Goal: Task Accomplishment & Management: Manage account settings

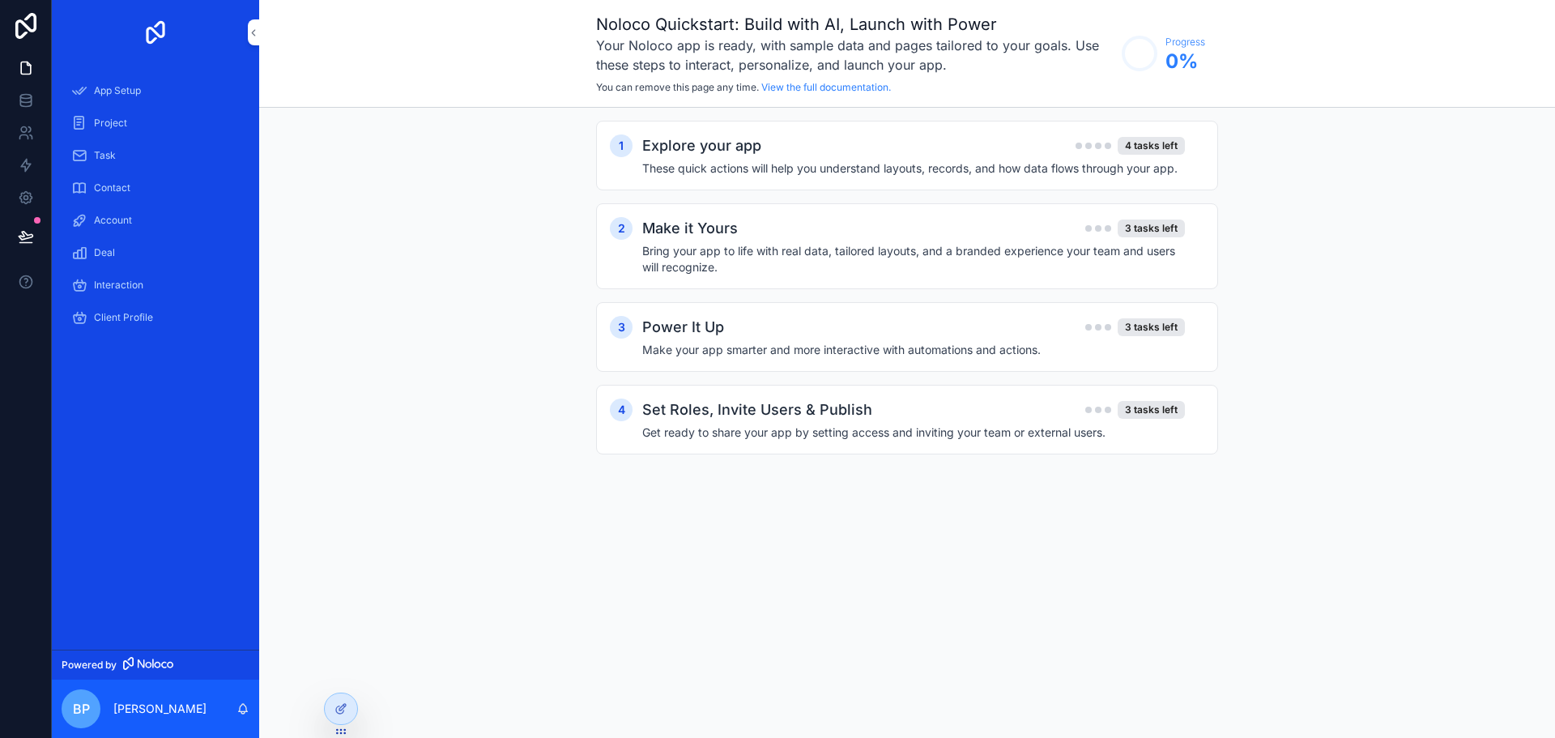
scroll to position [931, 0]
click at [23, 167] on icon at bounding box center [26, 166] width 10 height 12
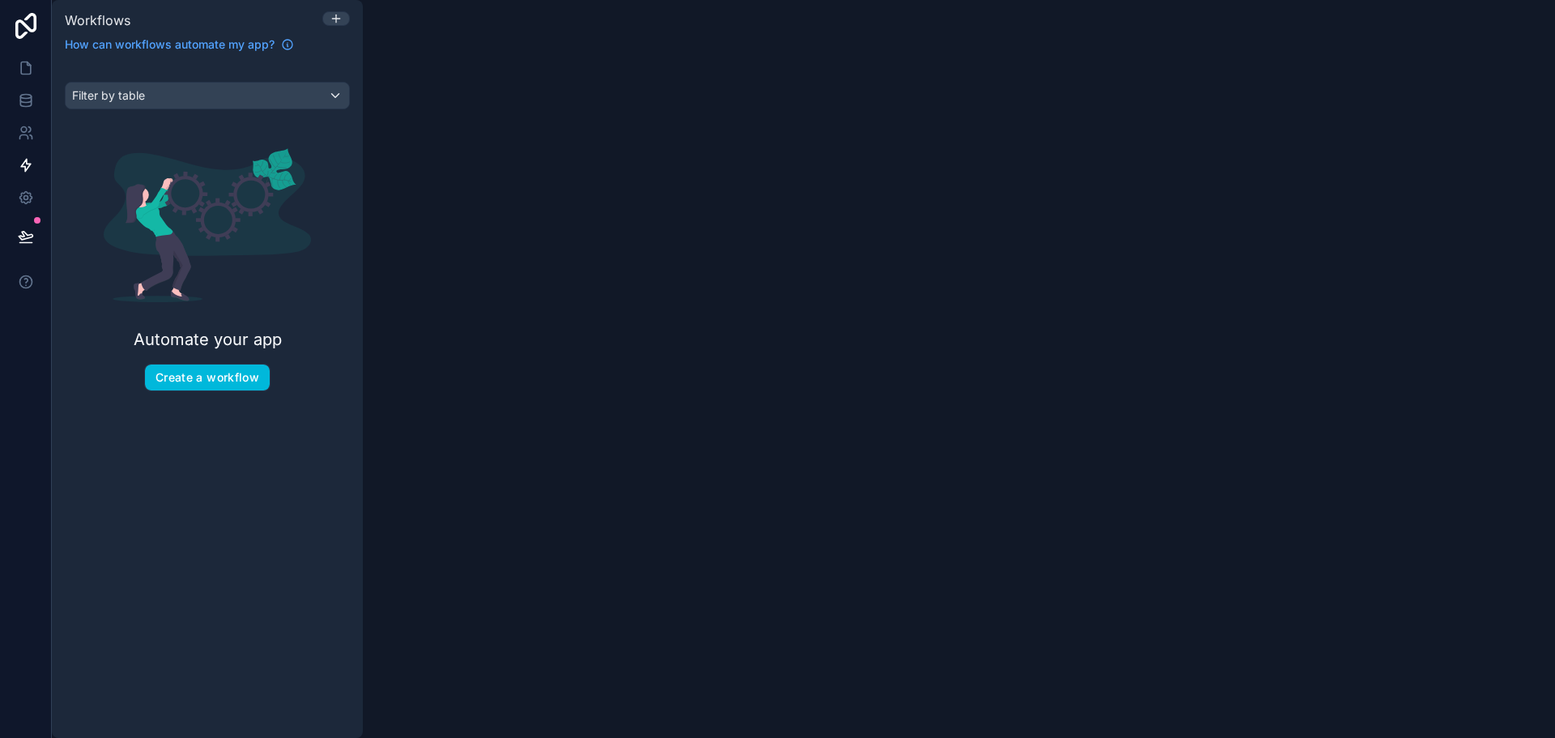
click at [225, 388] on button "Create a workflow" at bounding box center [207, 377] width 125 height 26
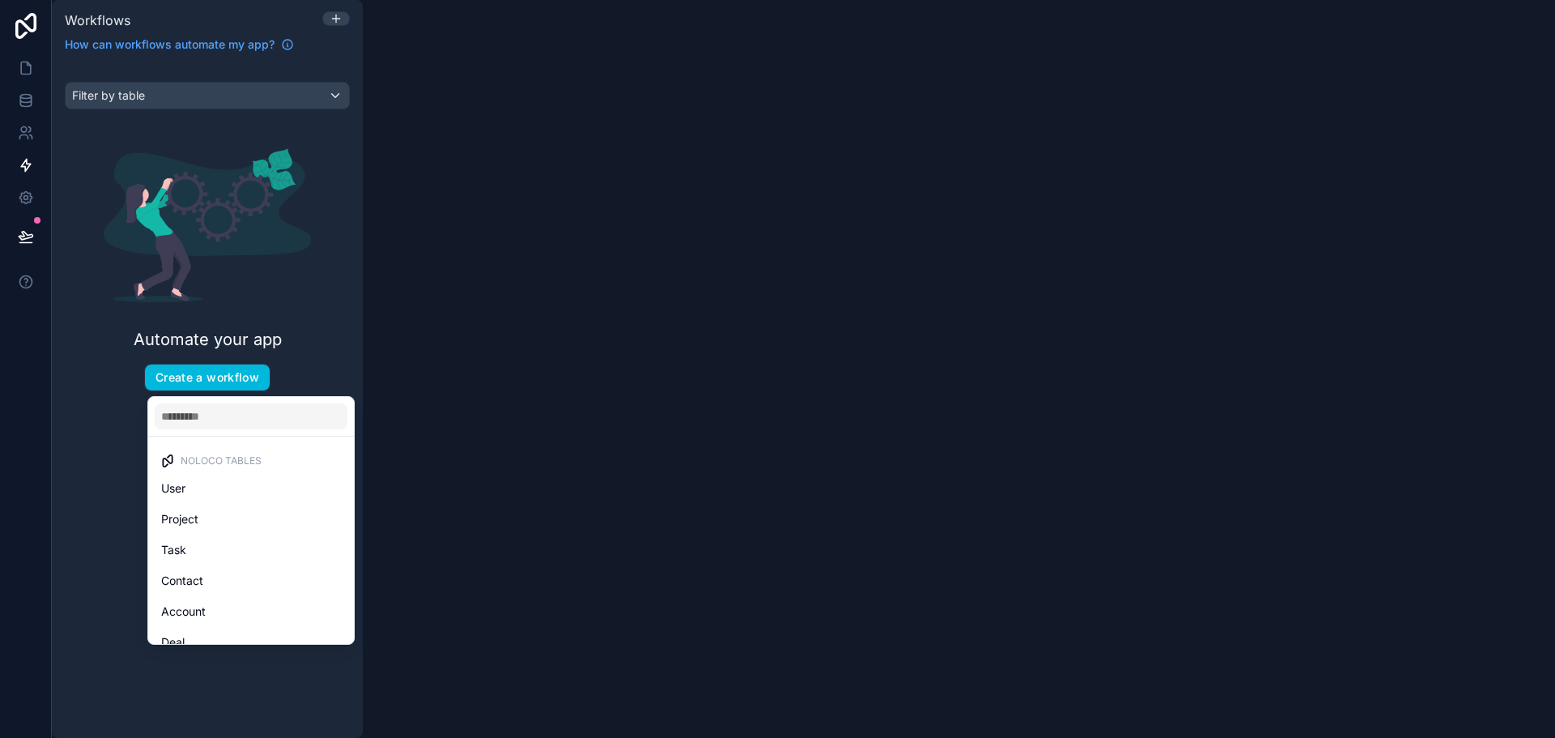
click at [70, 415] on div "scrollable content" at bounding box center [777, 369] width 1555 height 738
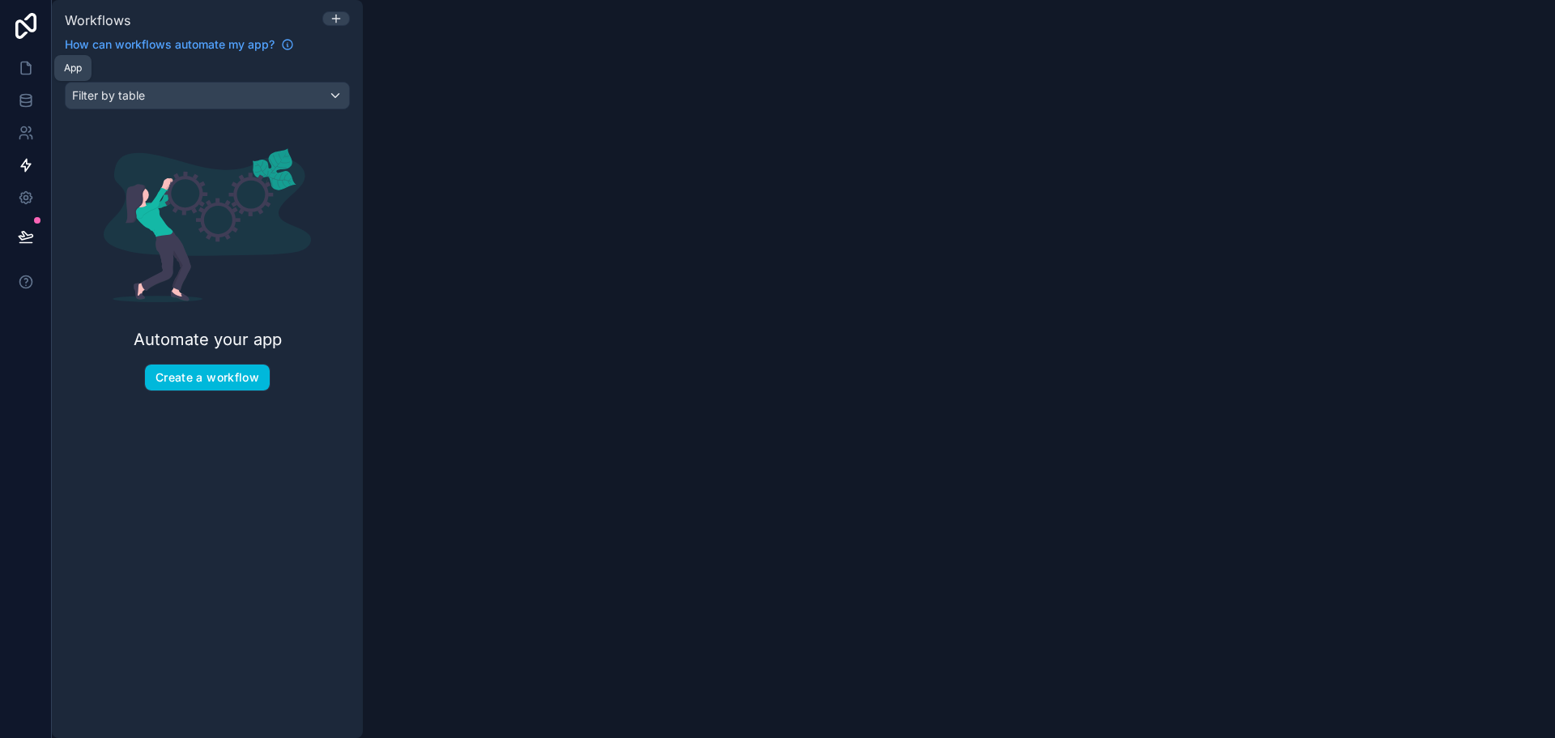
click at [21, 69] on icon at bounding box center [26, 68] width 10 height 12
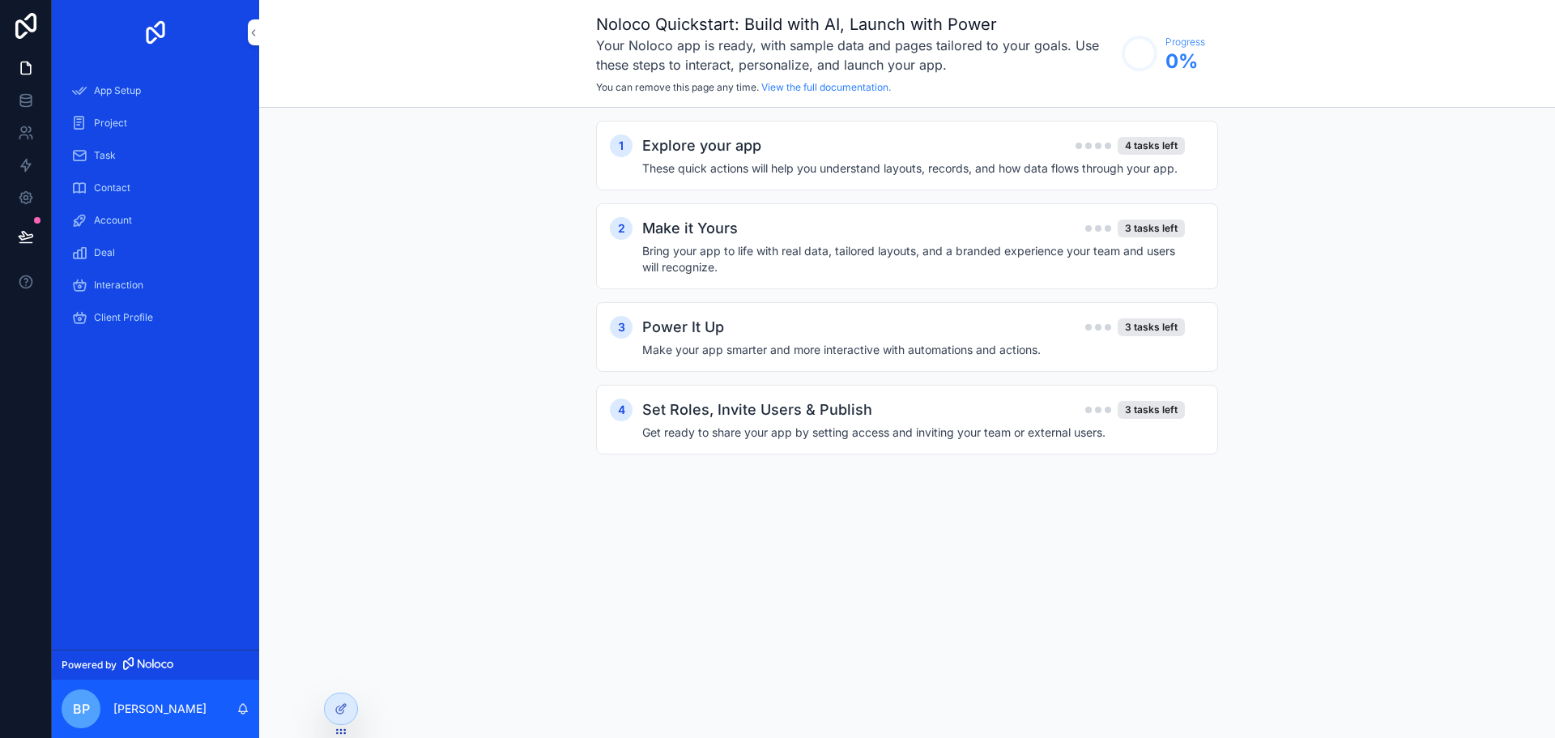
click at [105, 91] on span "App Setup" at bounding box center [117, 90] width 47 height 13
click at [95, 134] on div "Project" at bounding box center [155, 123] width 168 height 26
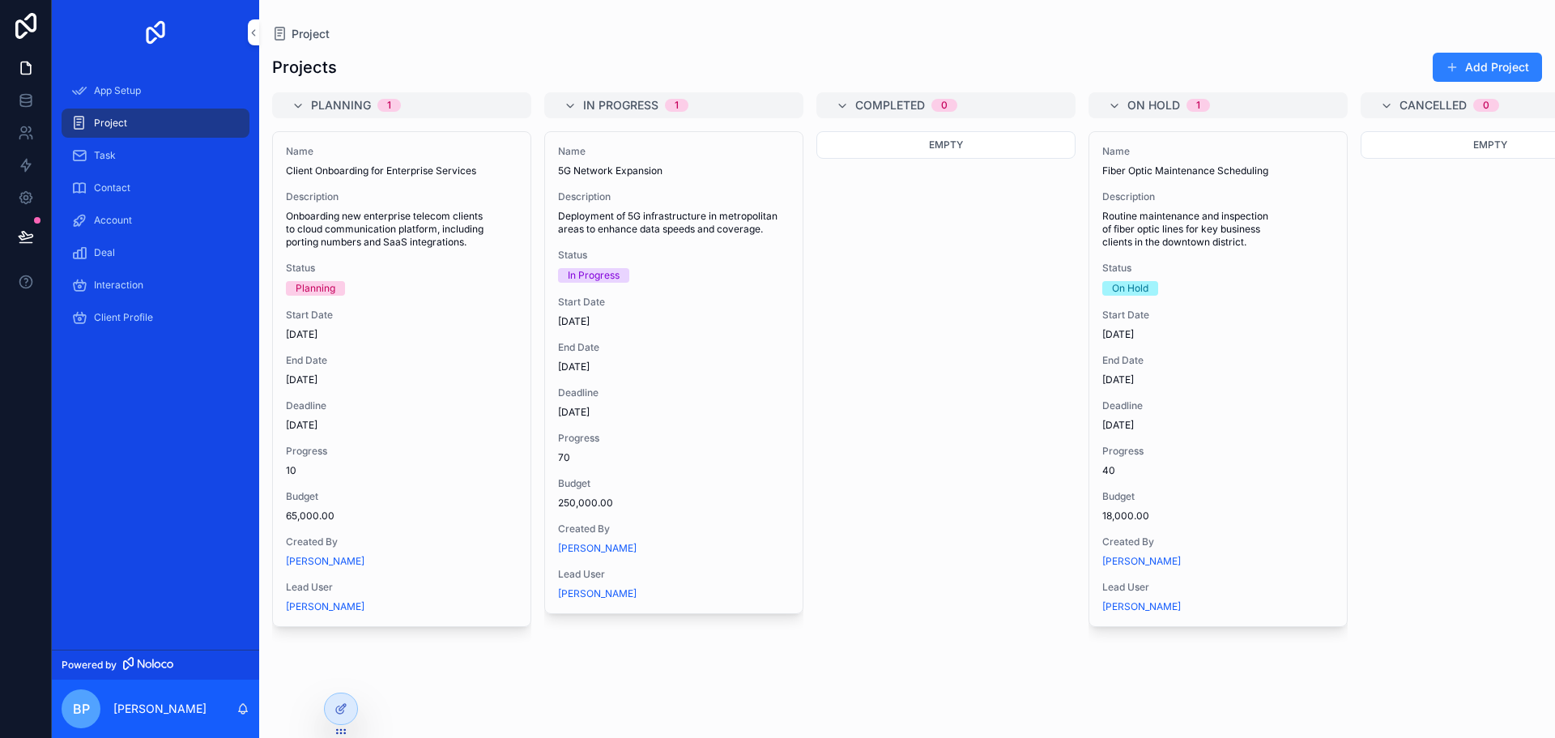
click at [144, 158] on div "Task" at bounding box center [155, 156] width 168 height 26
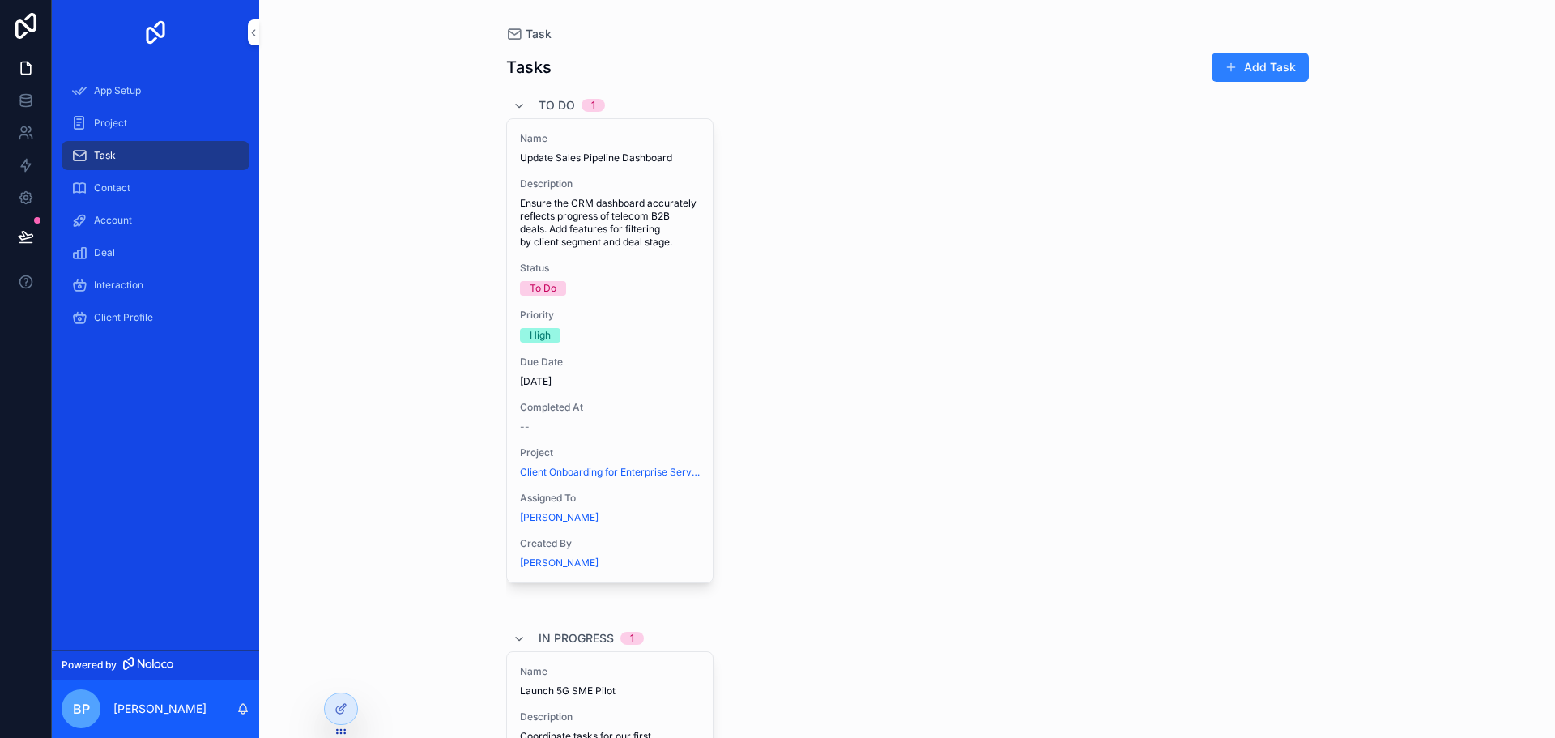
click at [145, 185] on div "Contact" at bounding box center [155, 188] width 168 height 26
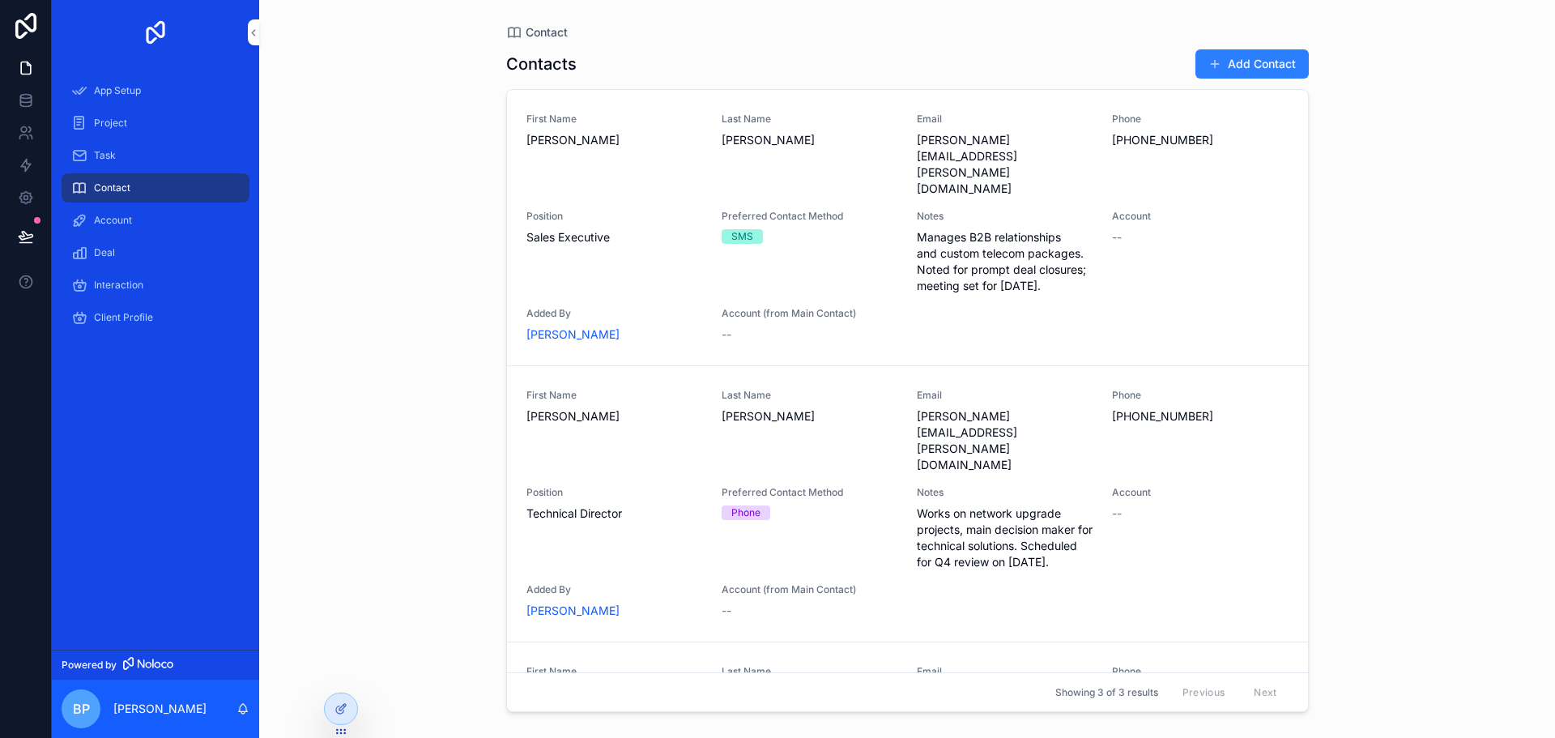
click at [151, 230] on div "Account" at bounding box center [155, 220] width 168 height 26
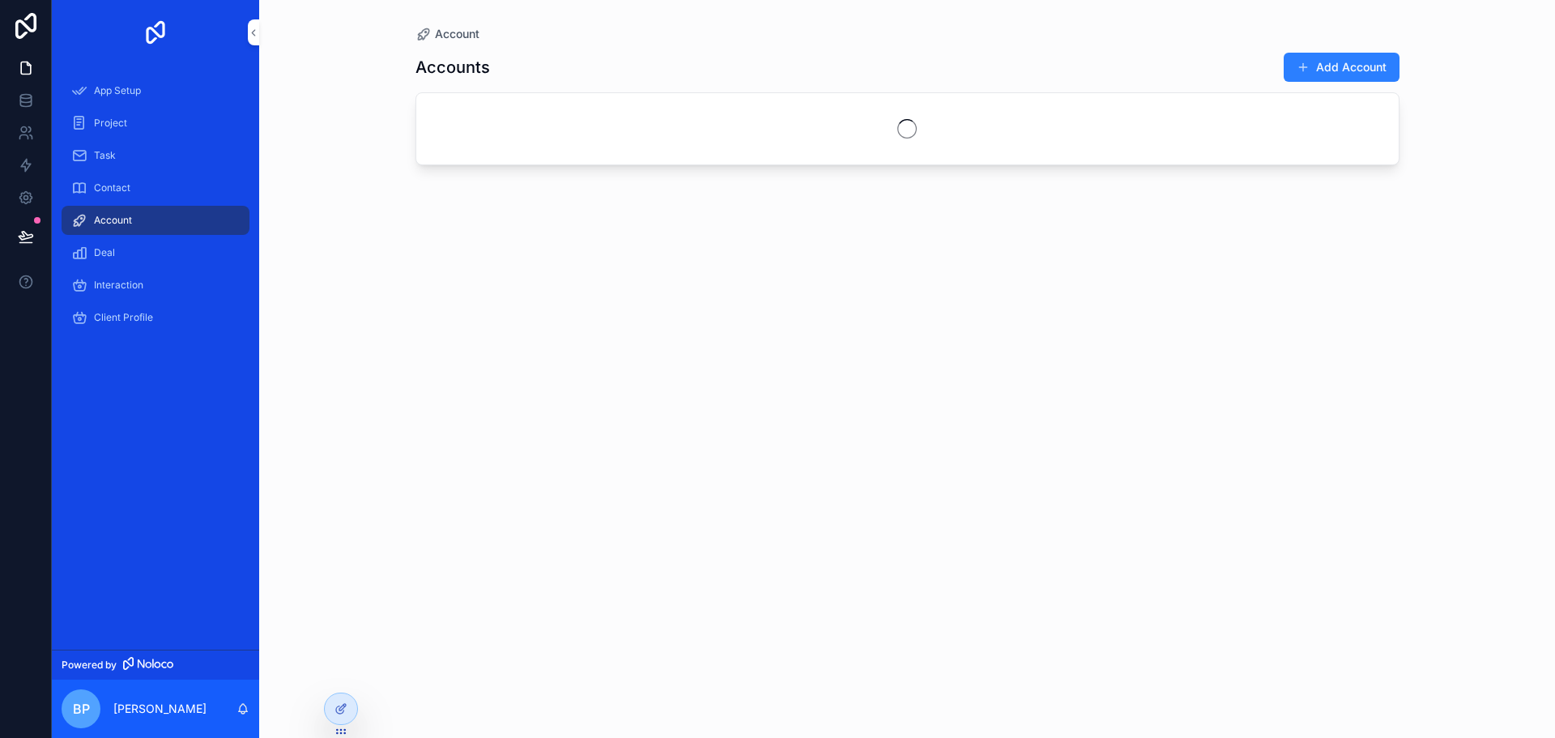
click at [153, 702] on p "[PERSON_NAME]" at bounding box center [159, 708] width 93 height 16
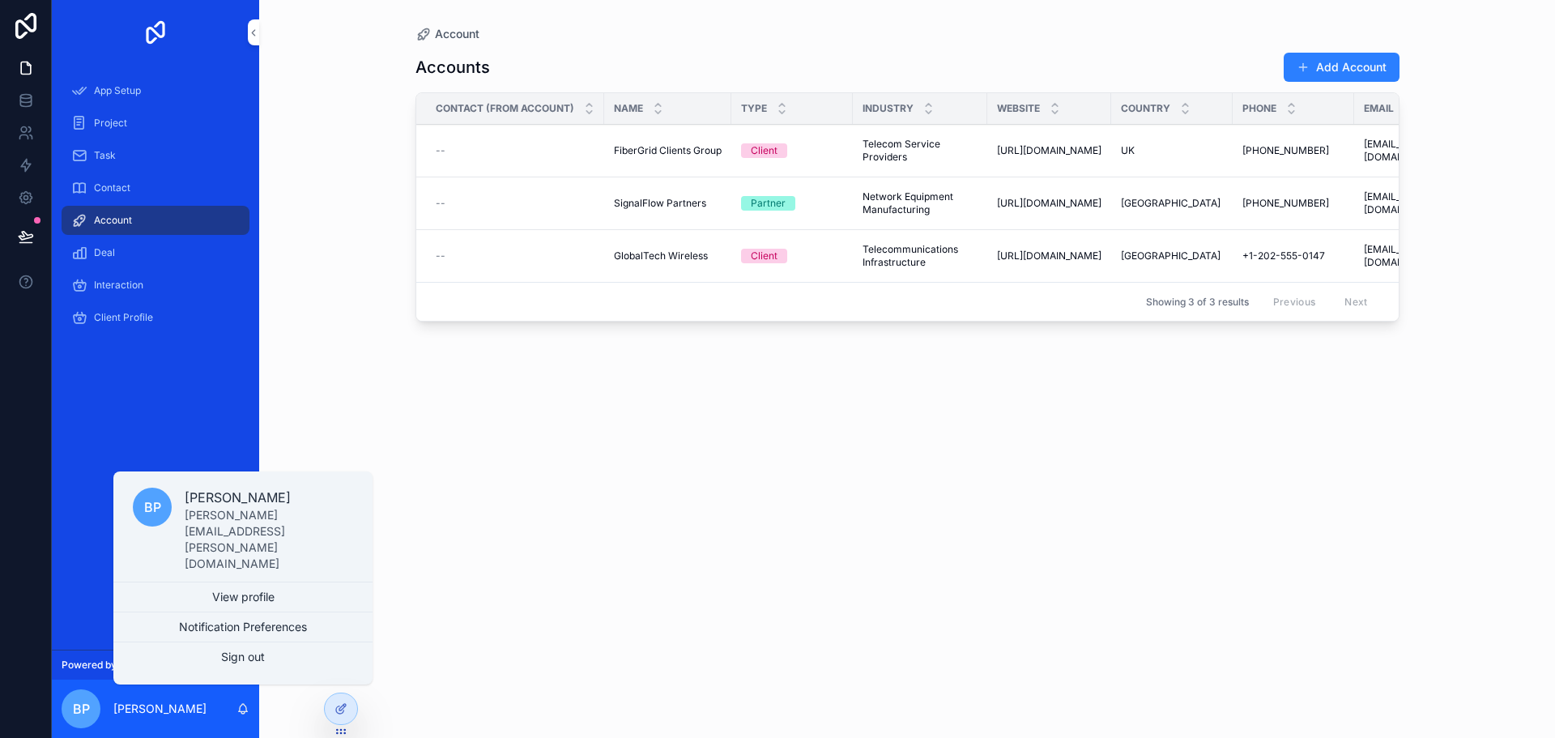
click at [228, 600] on link "View profile" at bounding box center [242, 596] width 259 height 29
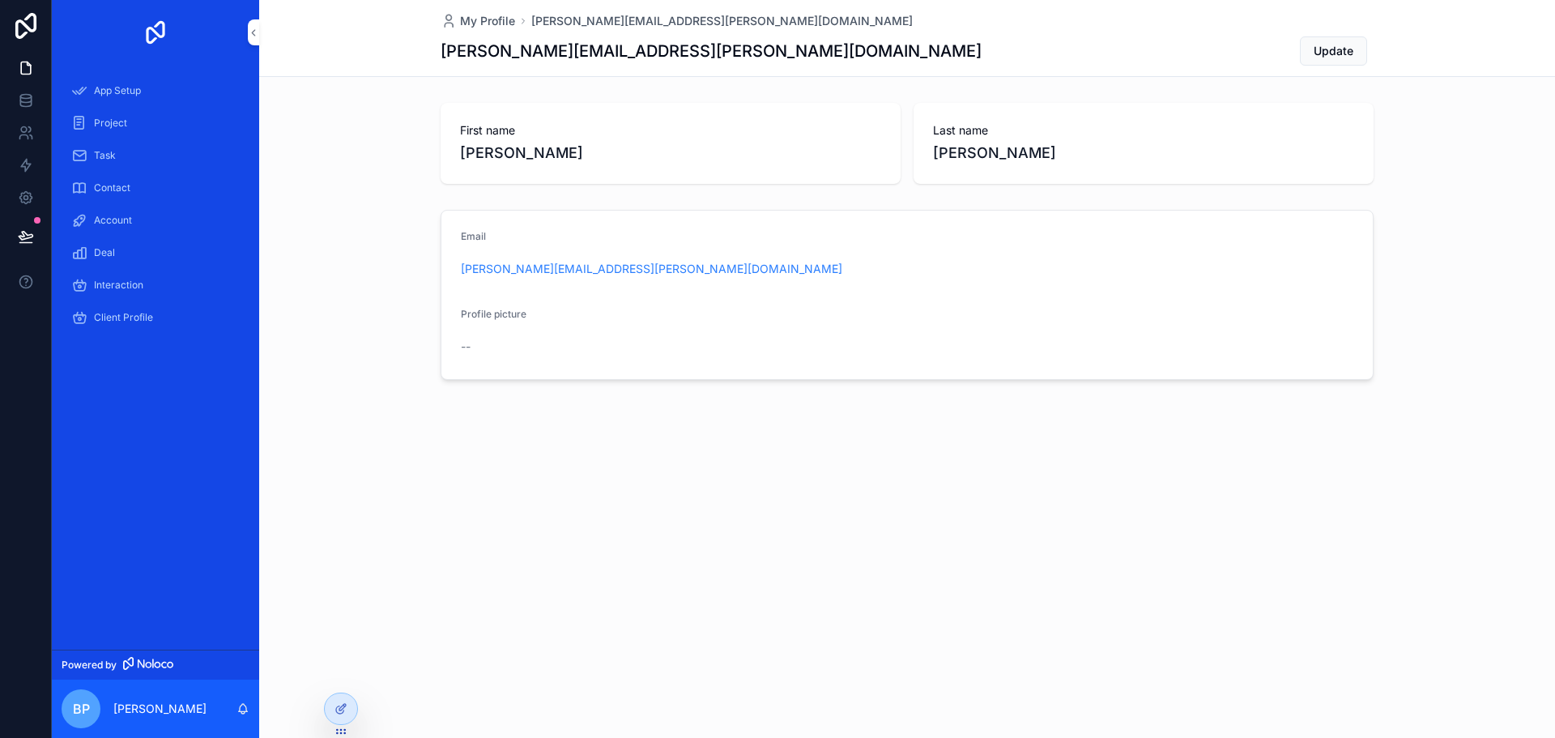
click at [137, 291] on span "Interaction" at bounding box center [118, 285] width 49 height 13
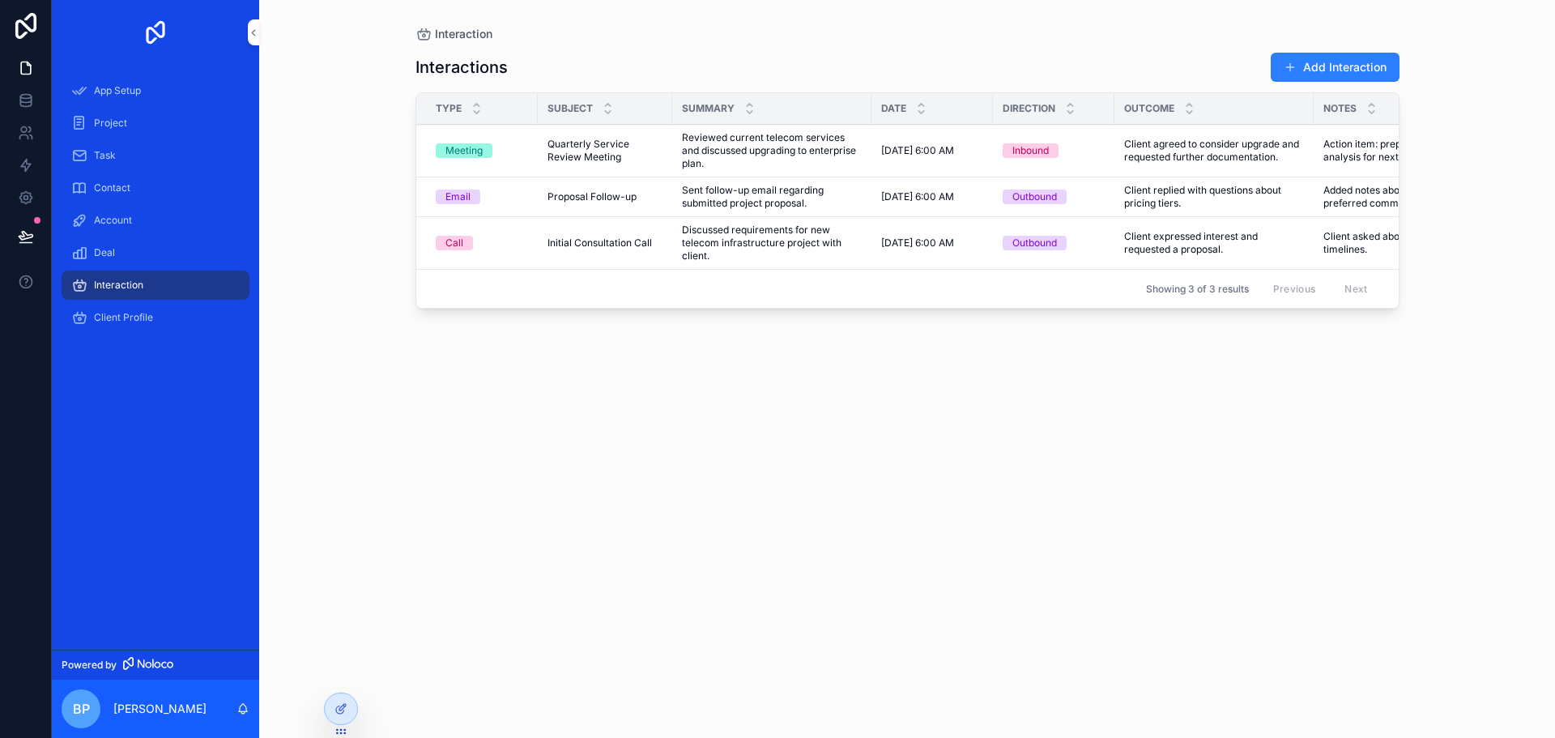
click at [138, 327] on div "Client Profile" at bounding box center [155, 317] width 168 height 26
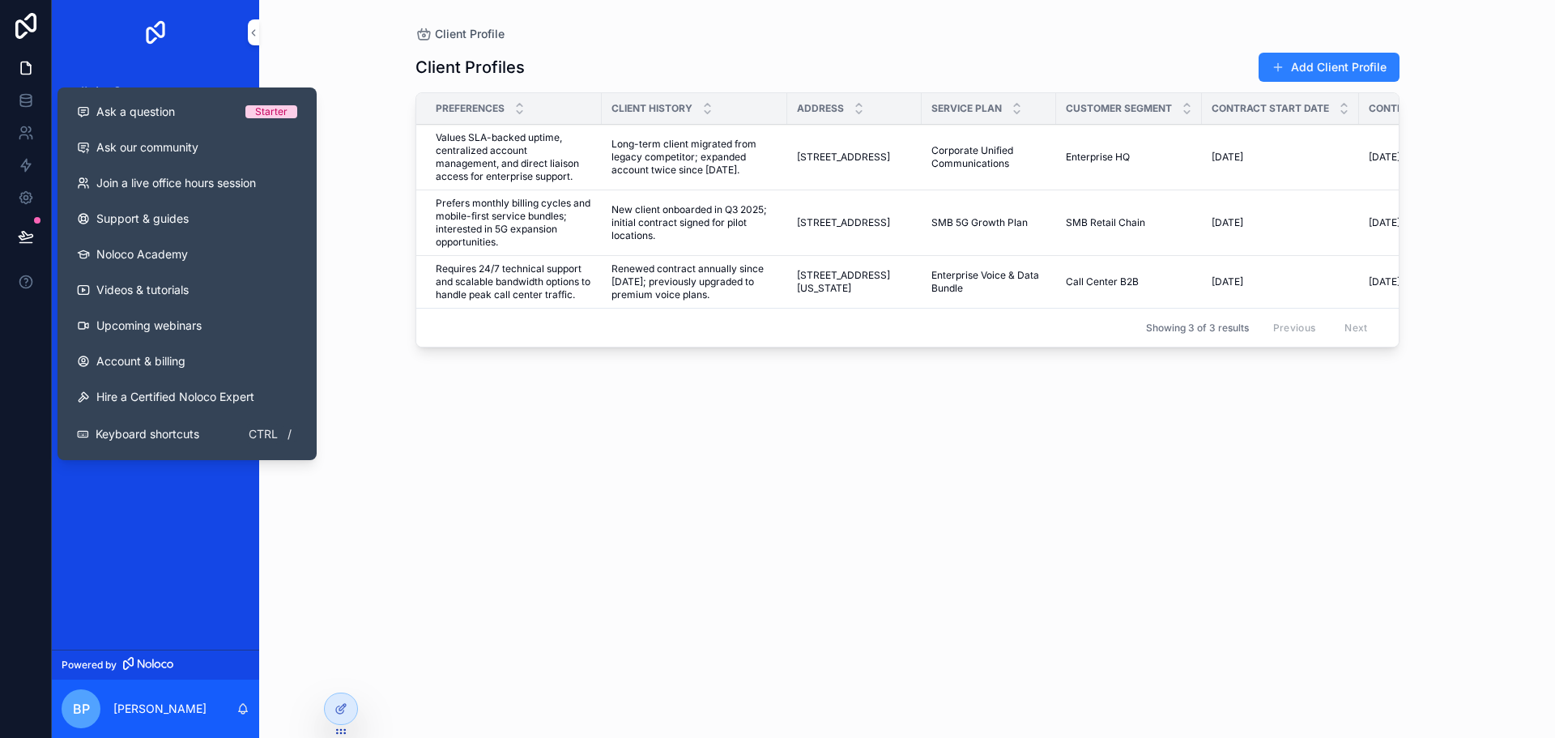
click at [143, 119] on span "Ask a question" at bounding box center [135, 112] width 79 height 16
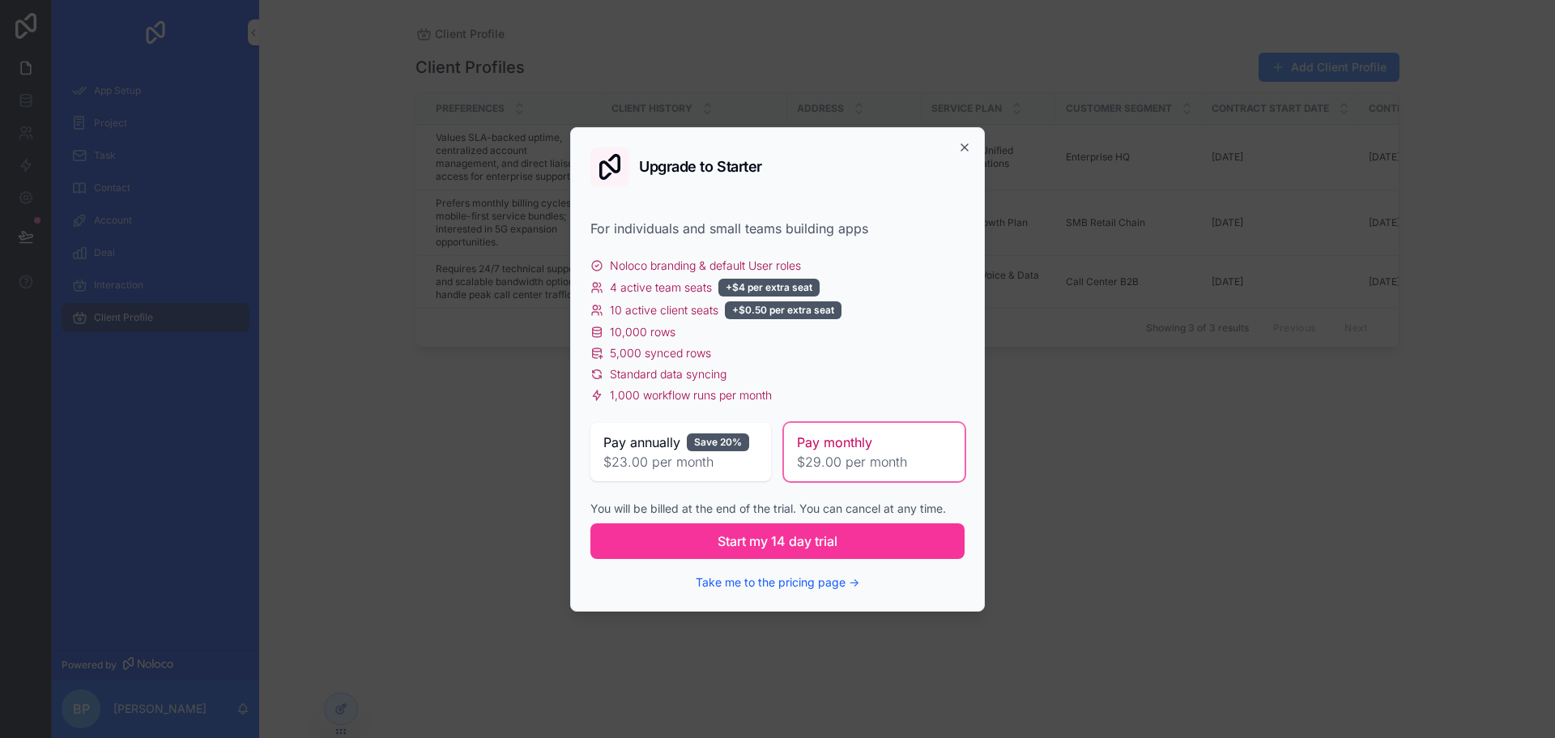
click at [755, 585] on button "Take me to the pricing page →" at bounding box center [778, 582] width 164 height 16
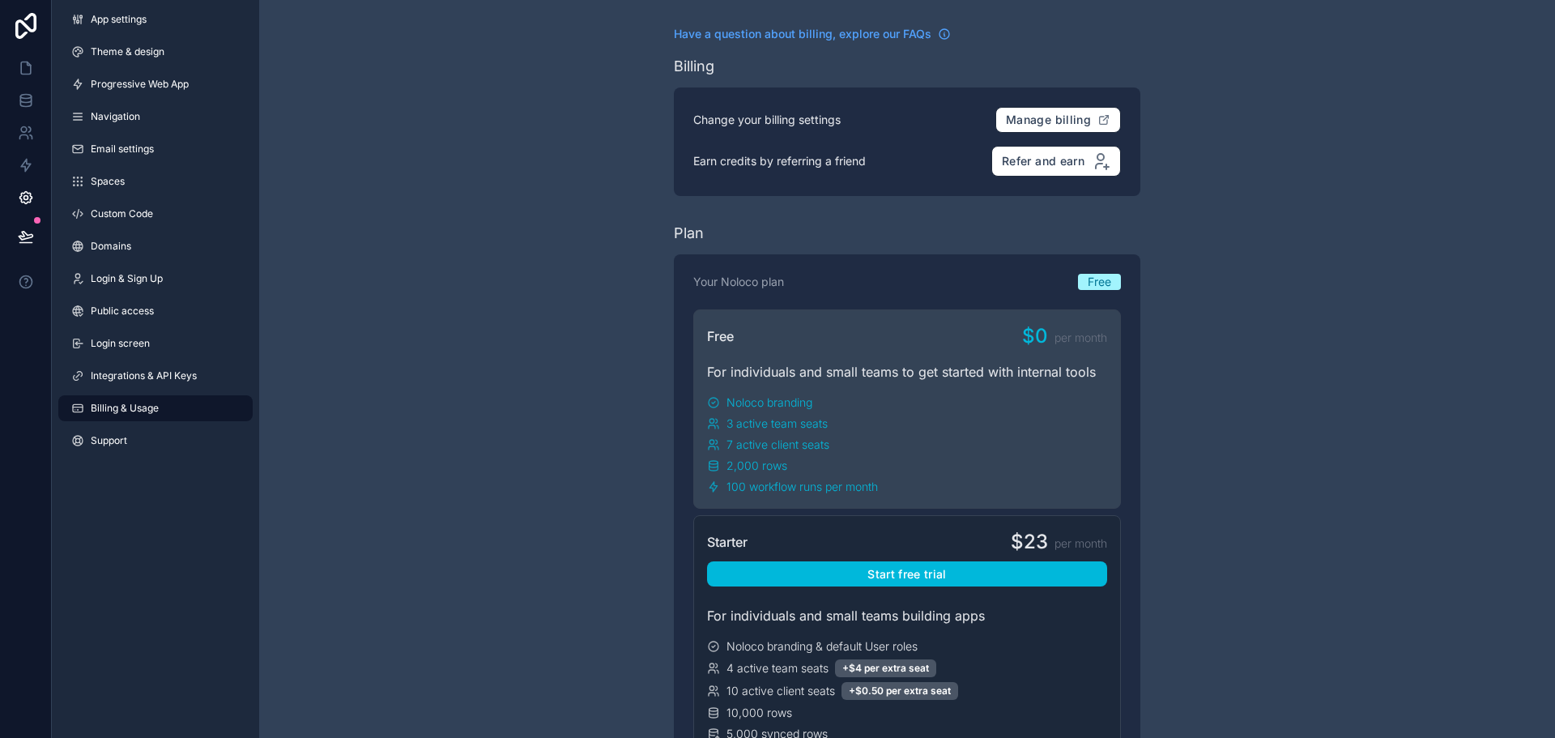
click at [127, 25] on span "App settings" at bounding box center [119, 19] width 56 height 13
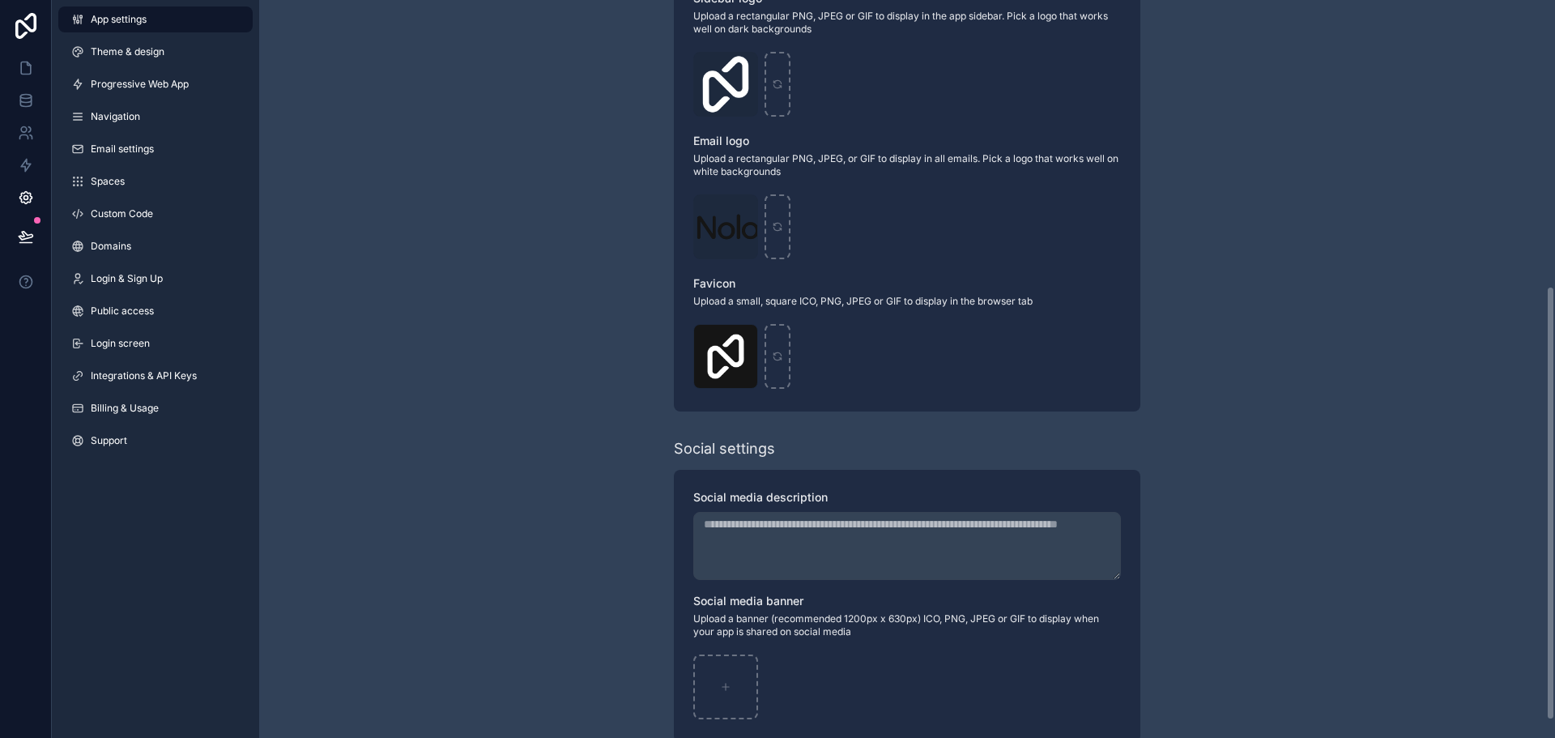
scroll to position [516, 0]
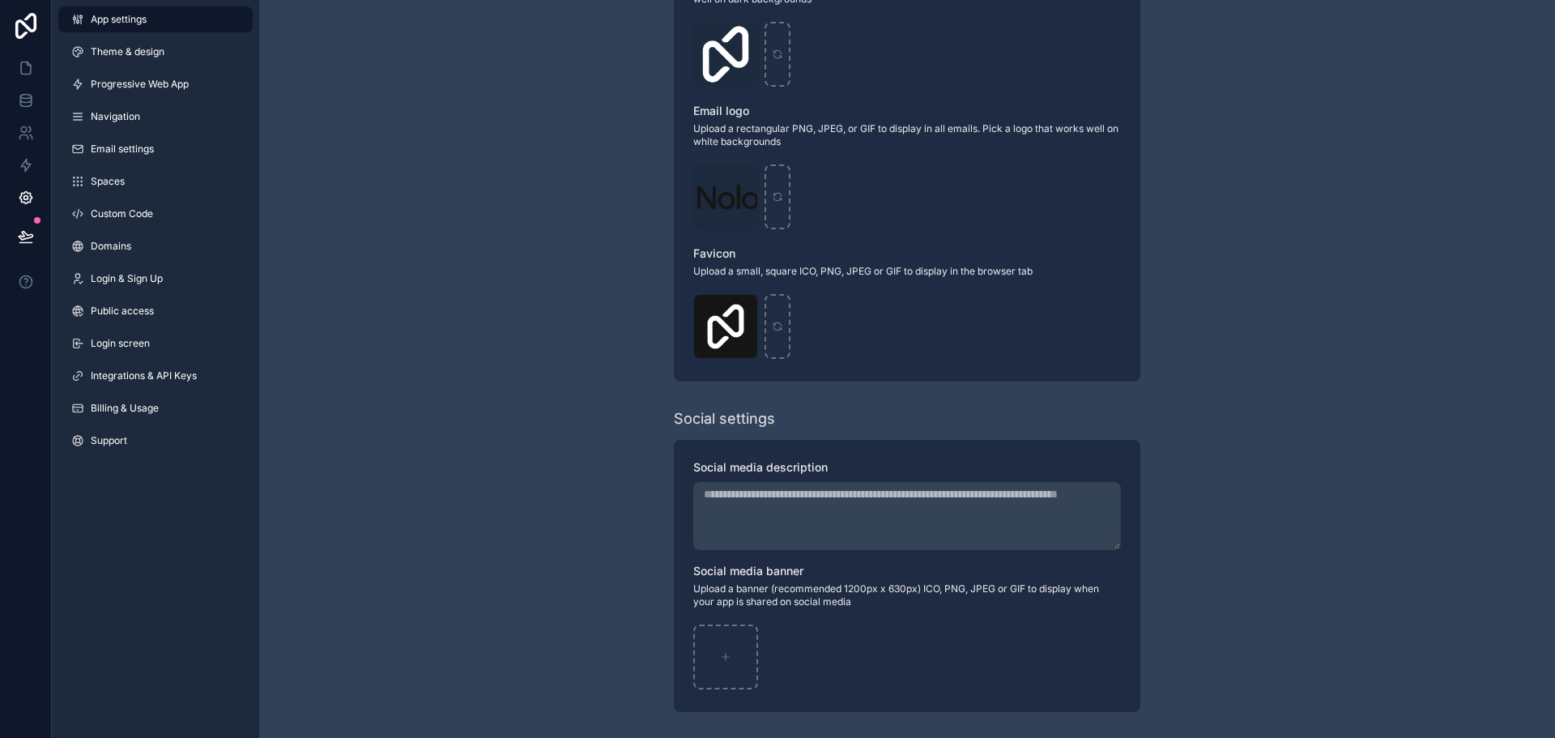
click at [153, 46] on span "Theme & design" at bounding box center [128, 51] width 74 height 13
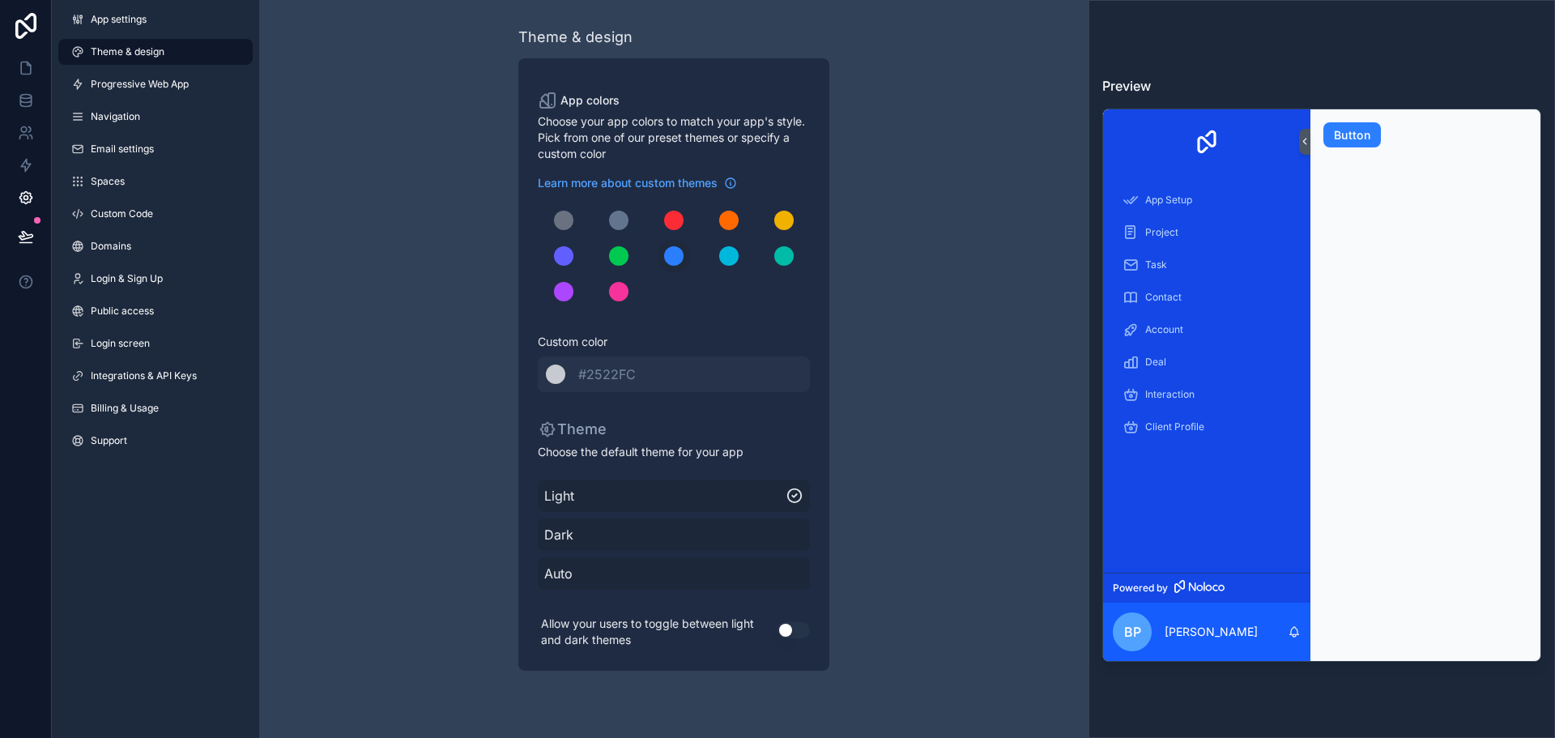
click at [152, 83] on span "Progressive Web App" at bounding box center [140, 84] width 98 height 13
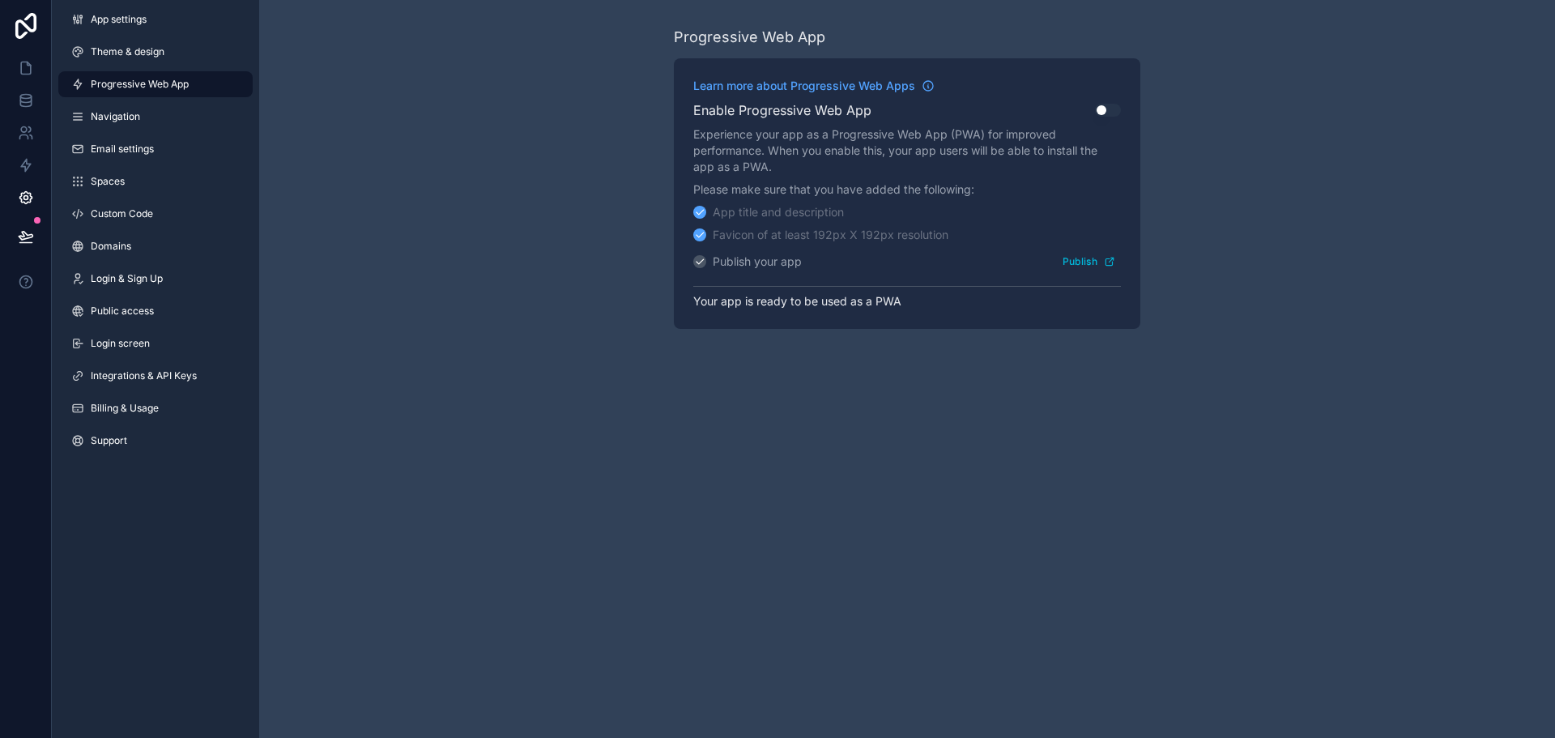
click at [155, 117] on link "Navigation" at bounding box center [155, 117] width 194 height 26
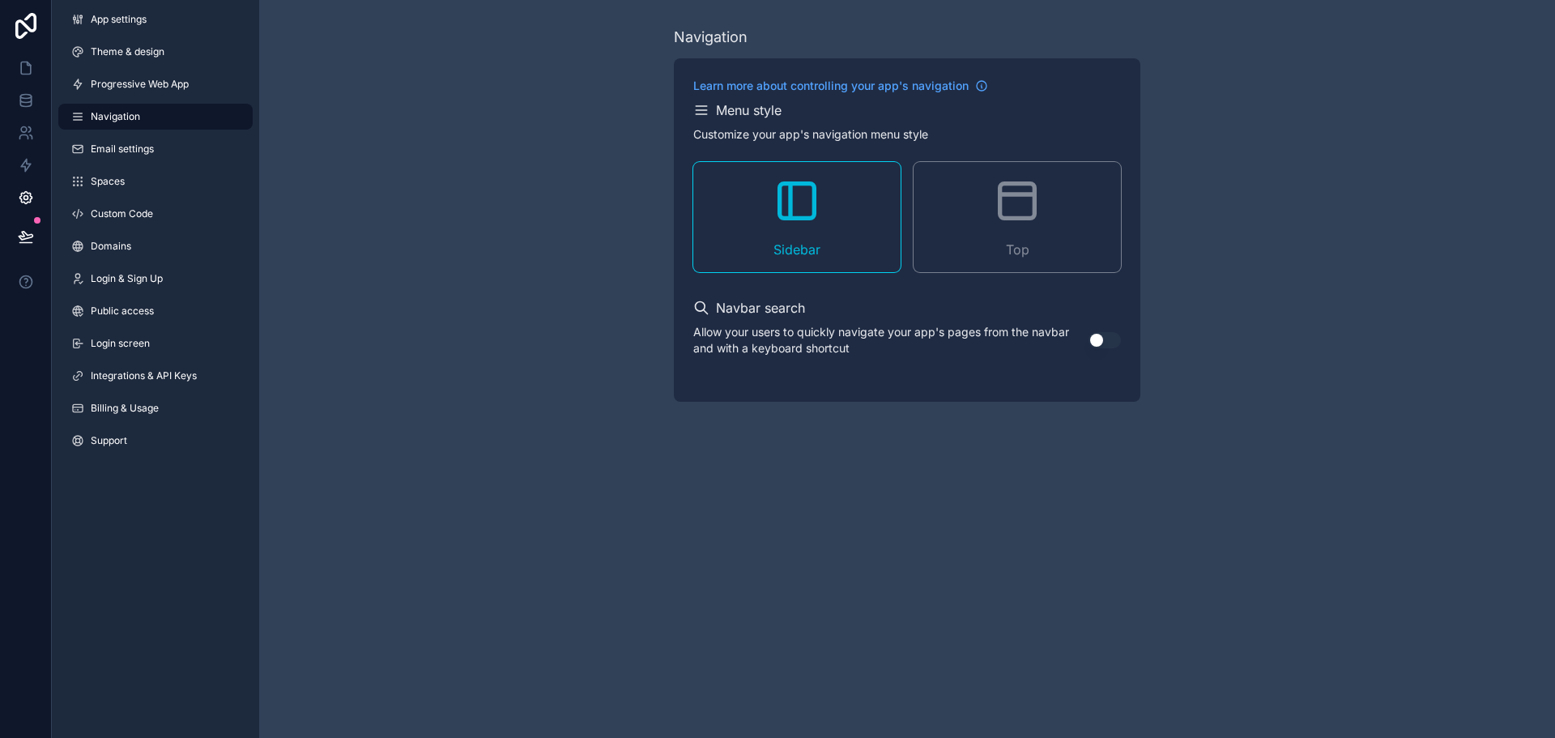
click at [155, 157] on link "Email settings" at bounding box center [155, 149] width 194 height 26
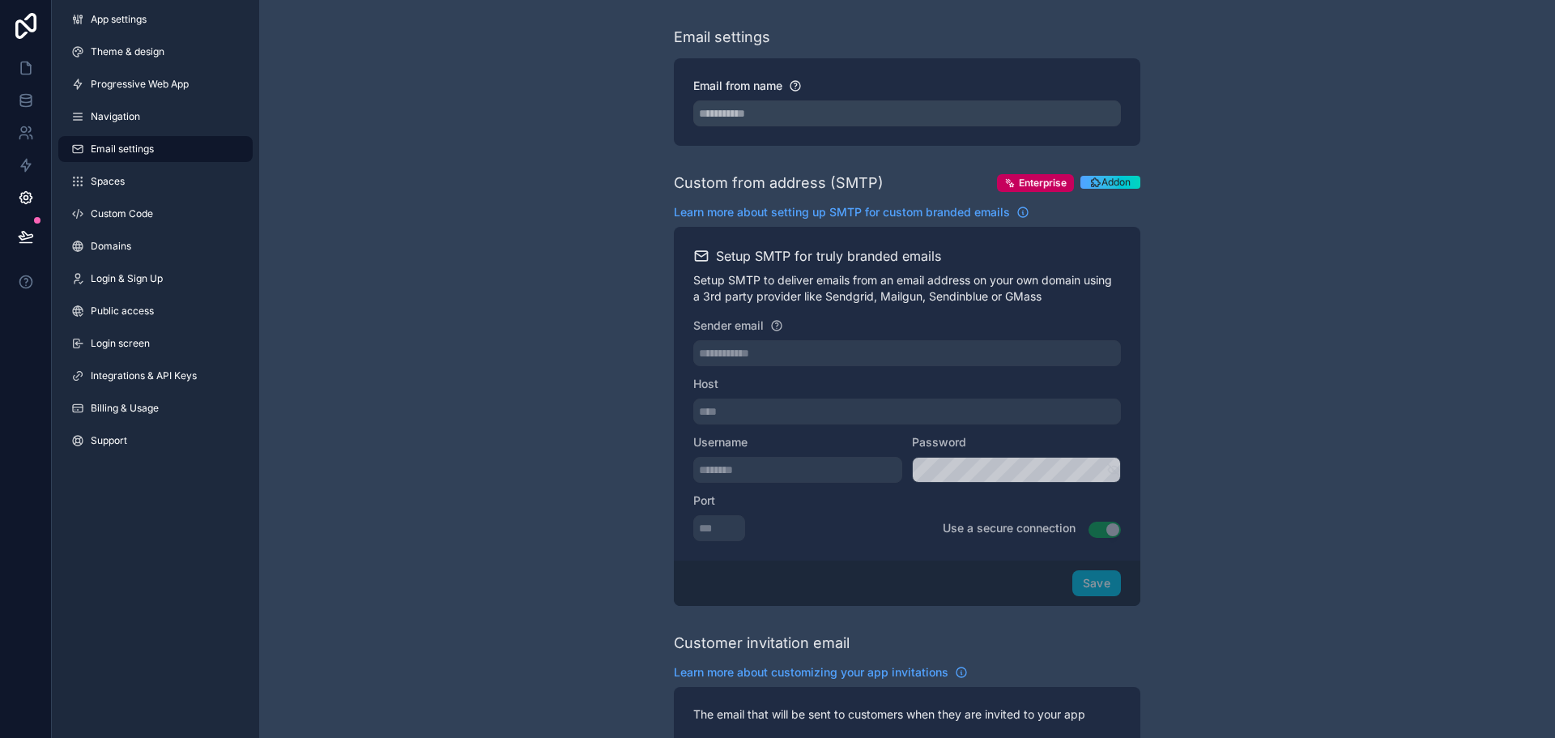
click at [146, 185] on link "Spaces" at bounding box center [155, 181] width 194 height 26
